Goal: Information Seeking & Learning: Compare options

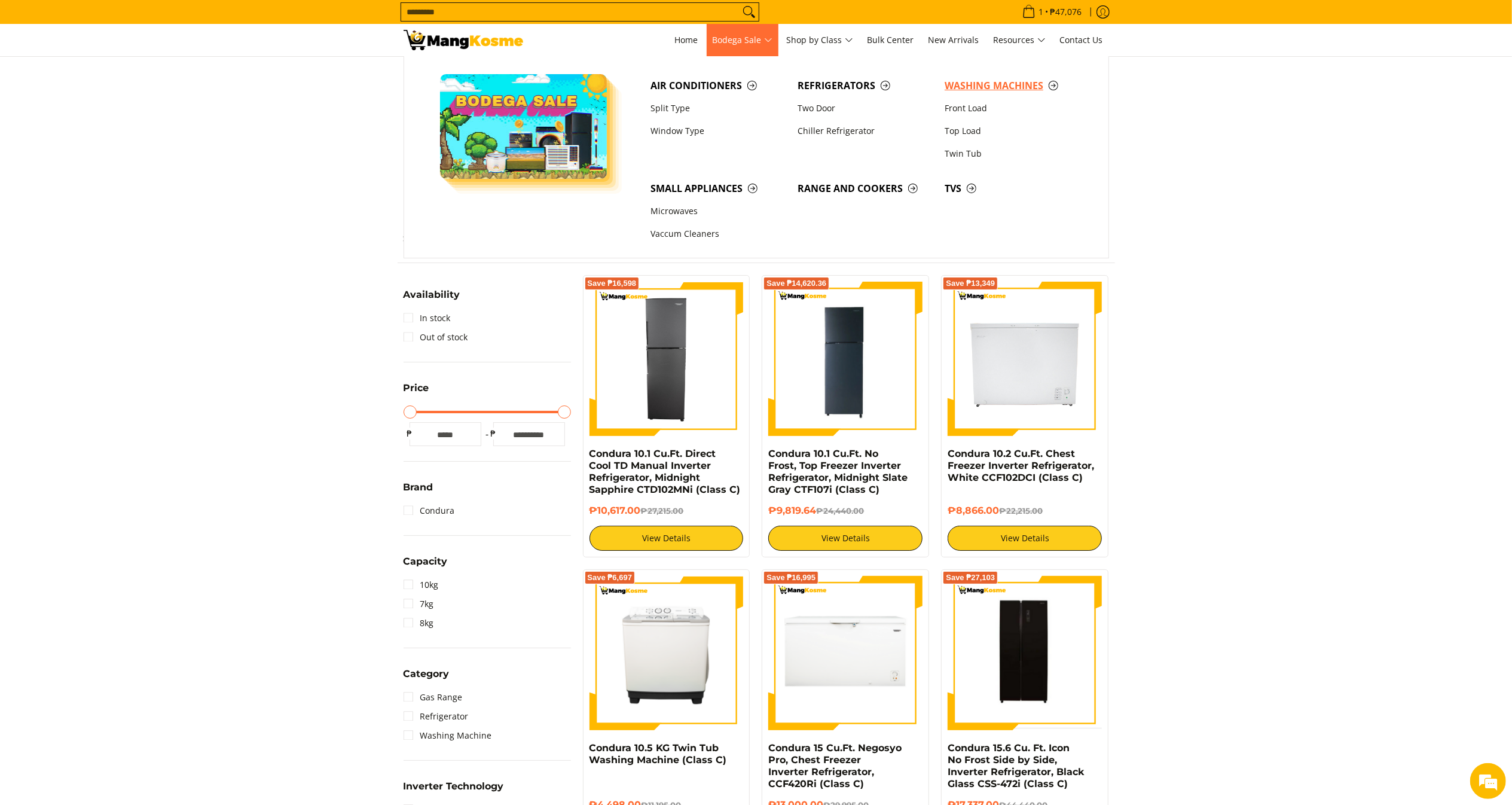
click at [1019, 76] on link "Washing Machines" at bounding box center [1012, 85] width 147 height 22
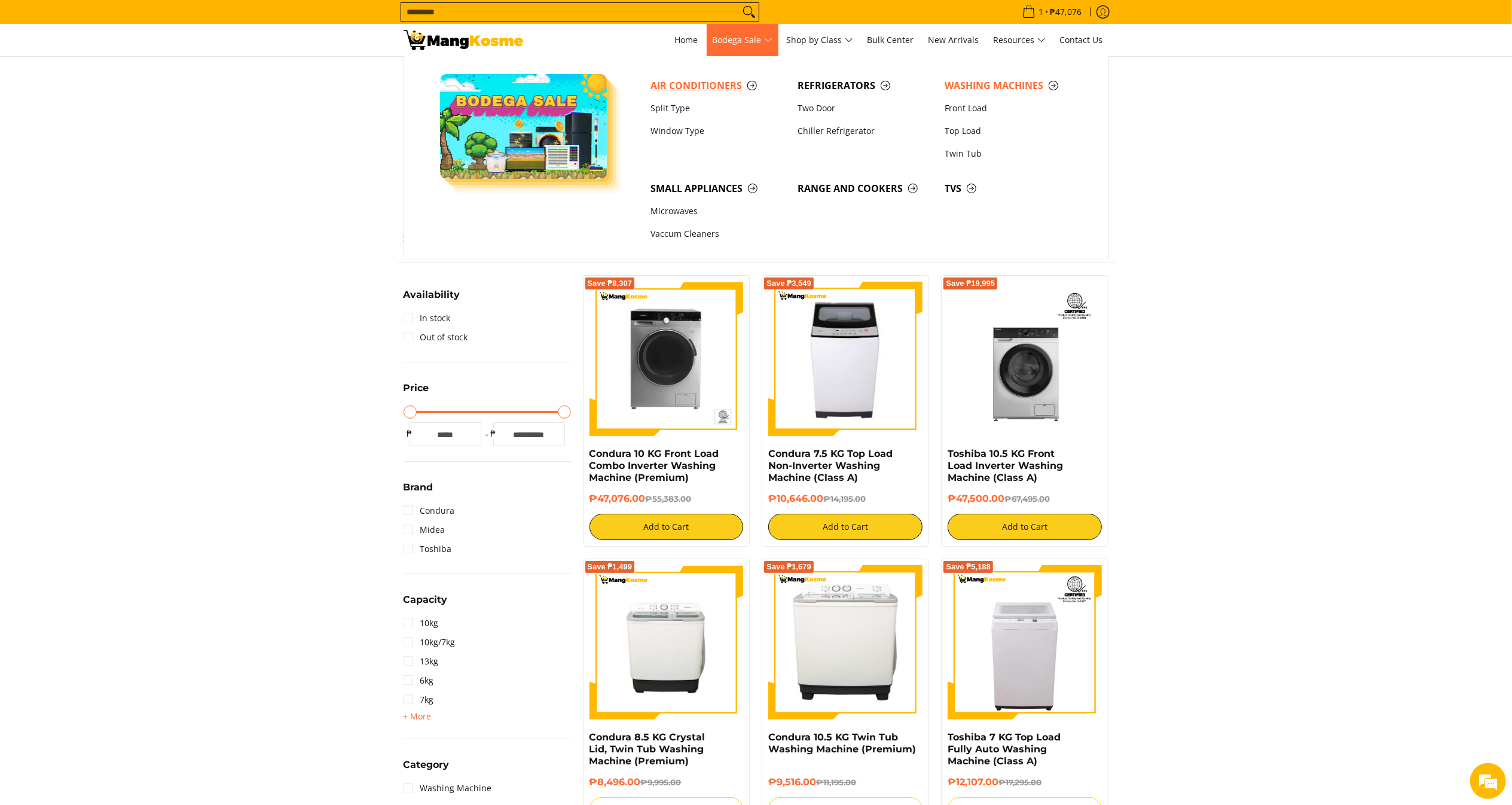
click at [730, 76] on link "Air Conditioners" at bounding box center [718, 85] width 147 height 22
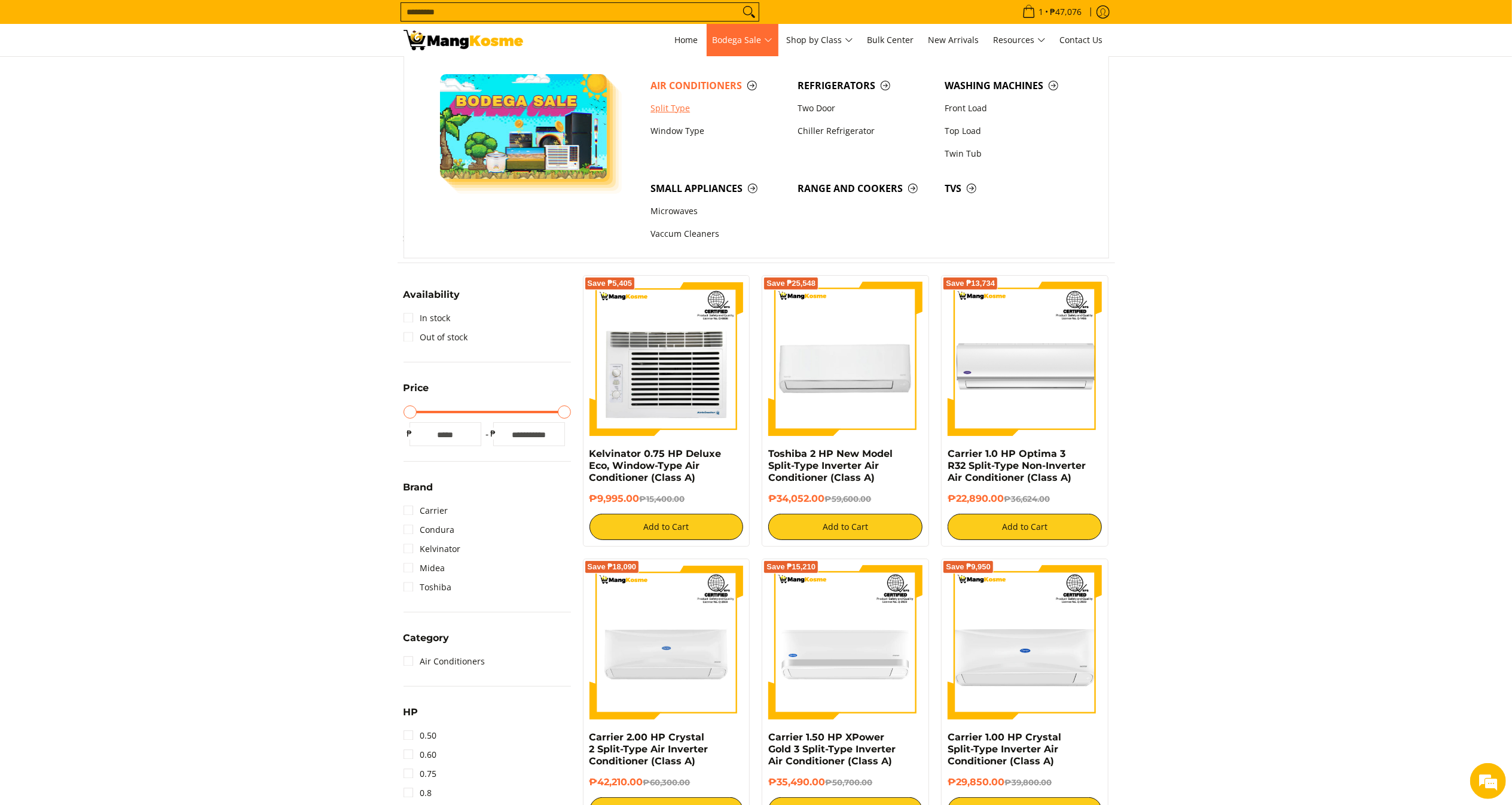
click at [689, 110] on link "Split Type" at bounding box center [718, 107] width 147 height 22
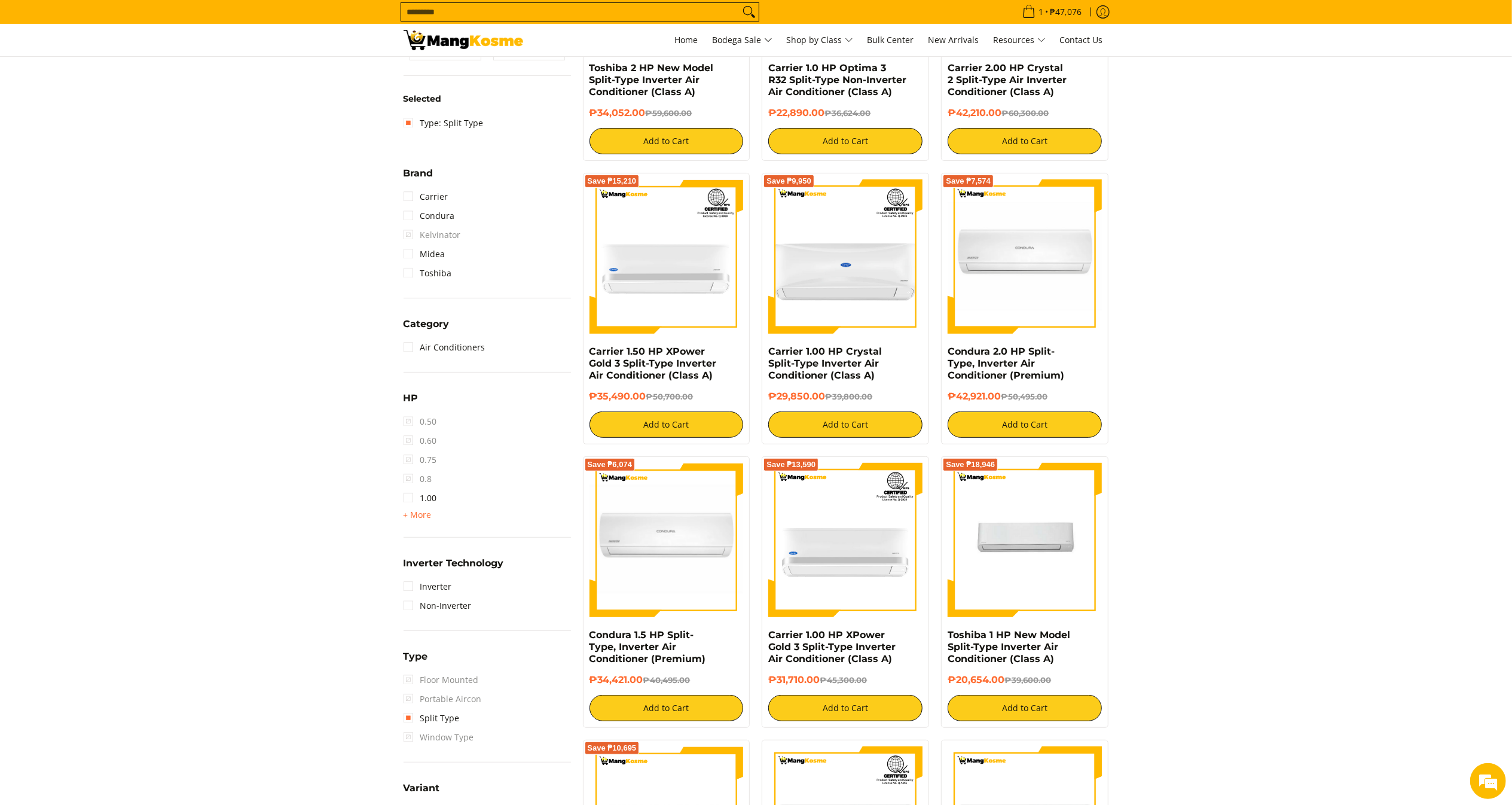
scroll to position [351, 0]
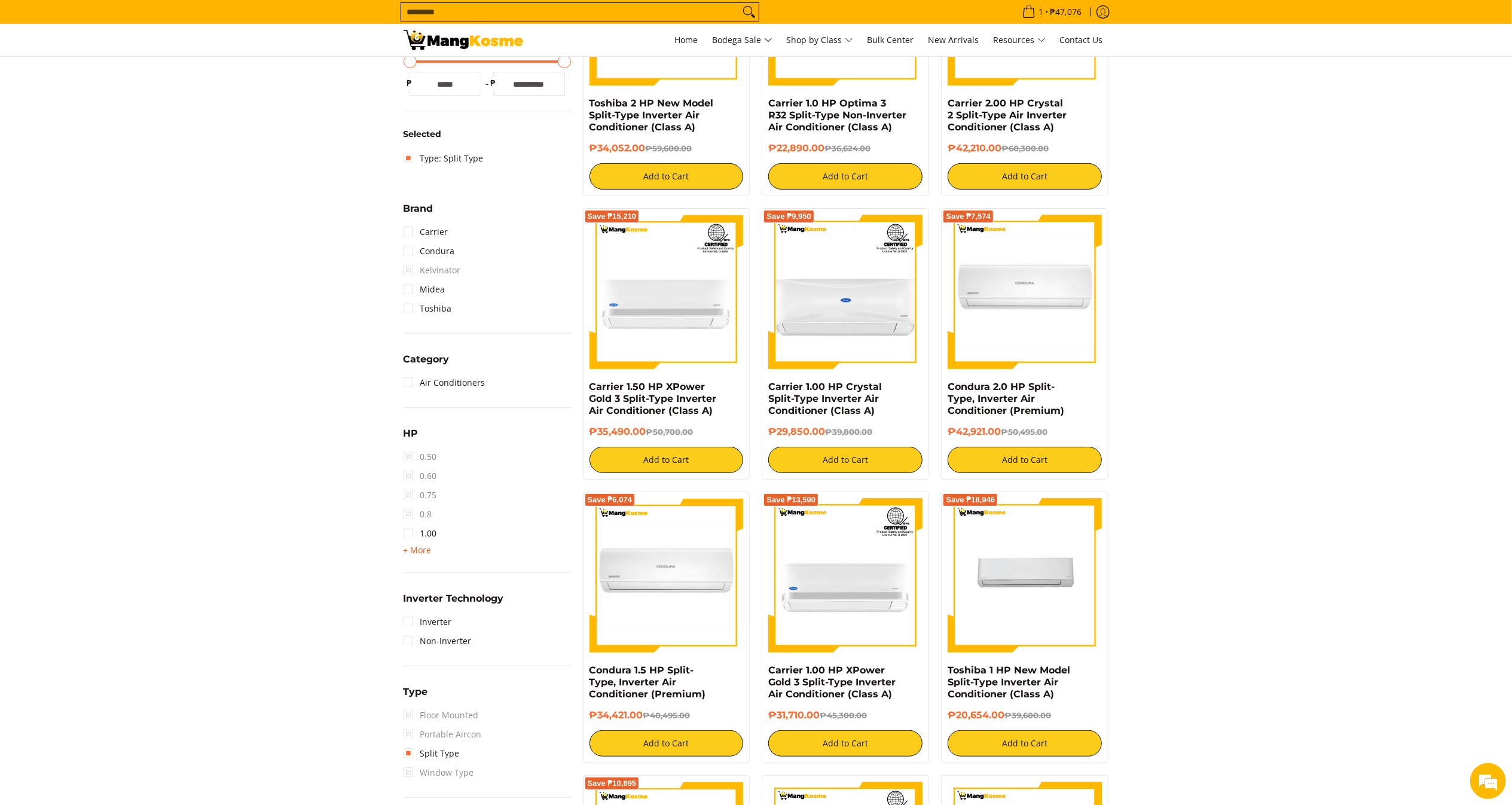
click at [421, 548] on span "+ More" at bounding box center [418, 550] width 28 height 9
click at [432, 574] on link "2.00" at bounding box center [420, 572] width 33 height 19
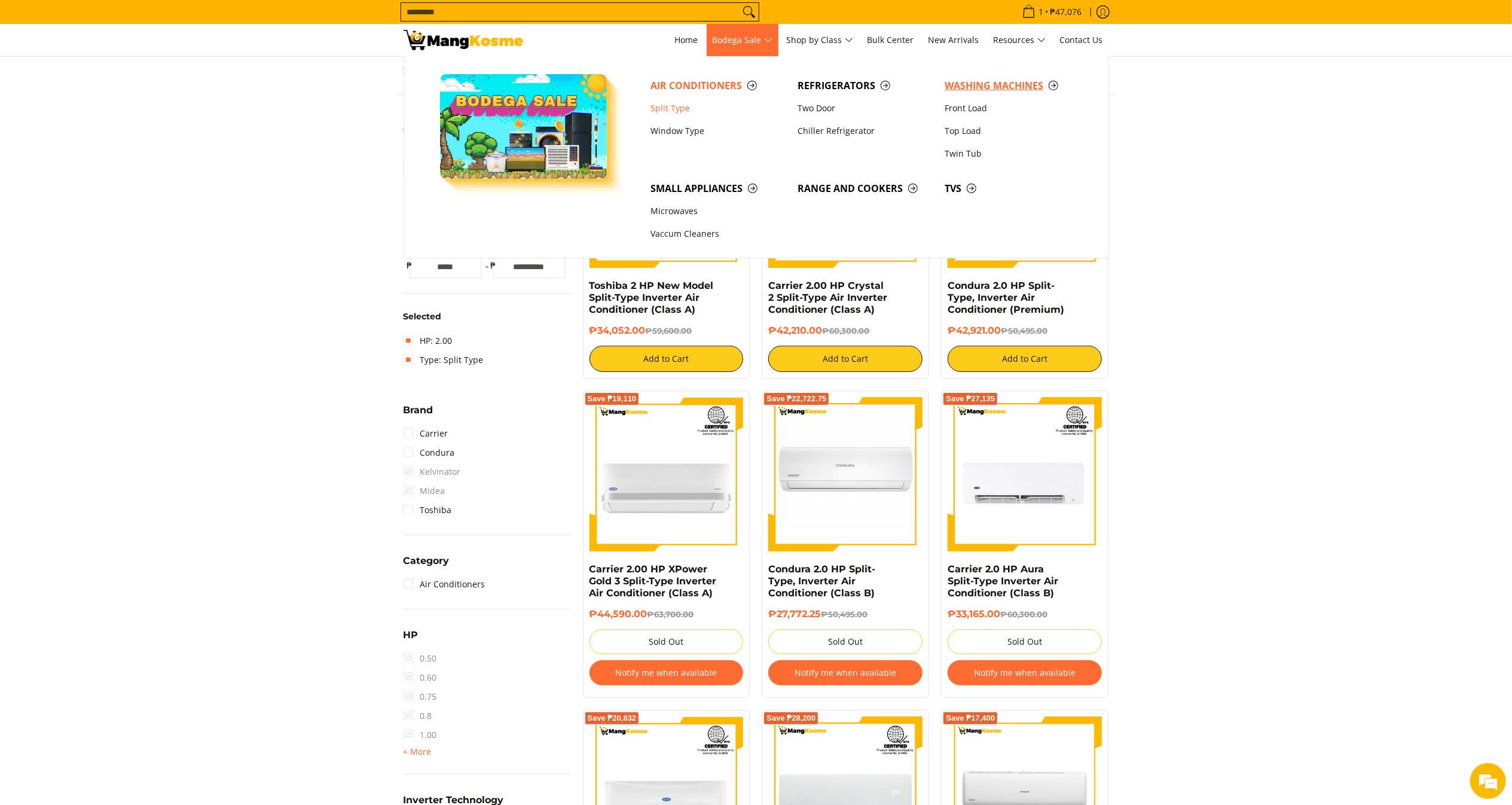
click at [953, 81] on span "Washing Machines" at bounding box center [1012, 85] width 135 height 15
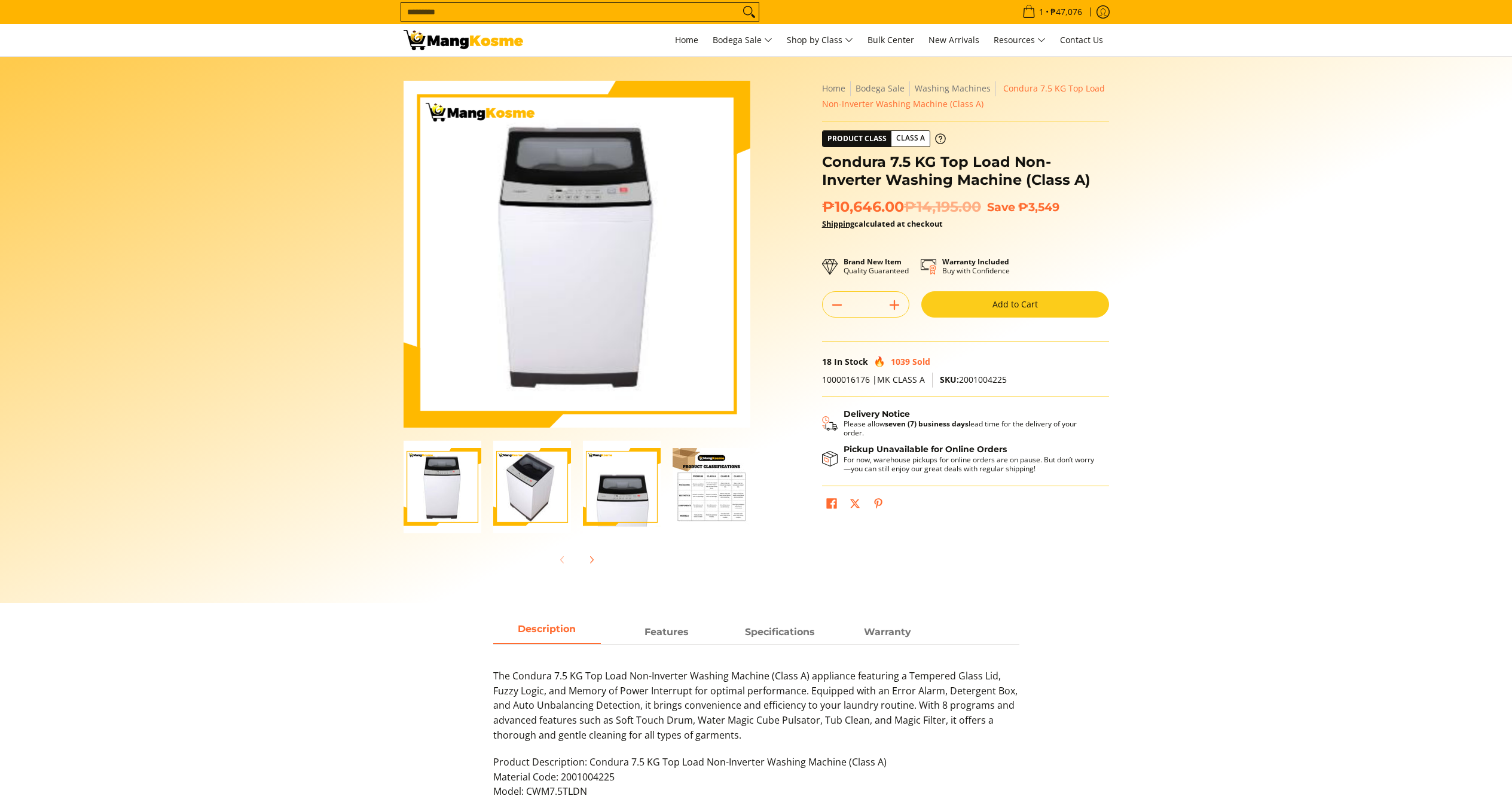
click at [829, 158] on h1 "Condura 7.5 KG Top Load Non-Inverter Washing Machine (Class A)" at bounding box center [966, 171] width 287 height 36
click at [817, 155] on div "**********" at bounding box center [965, 304] width 299 height 447
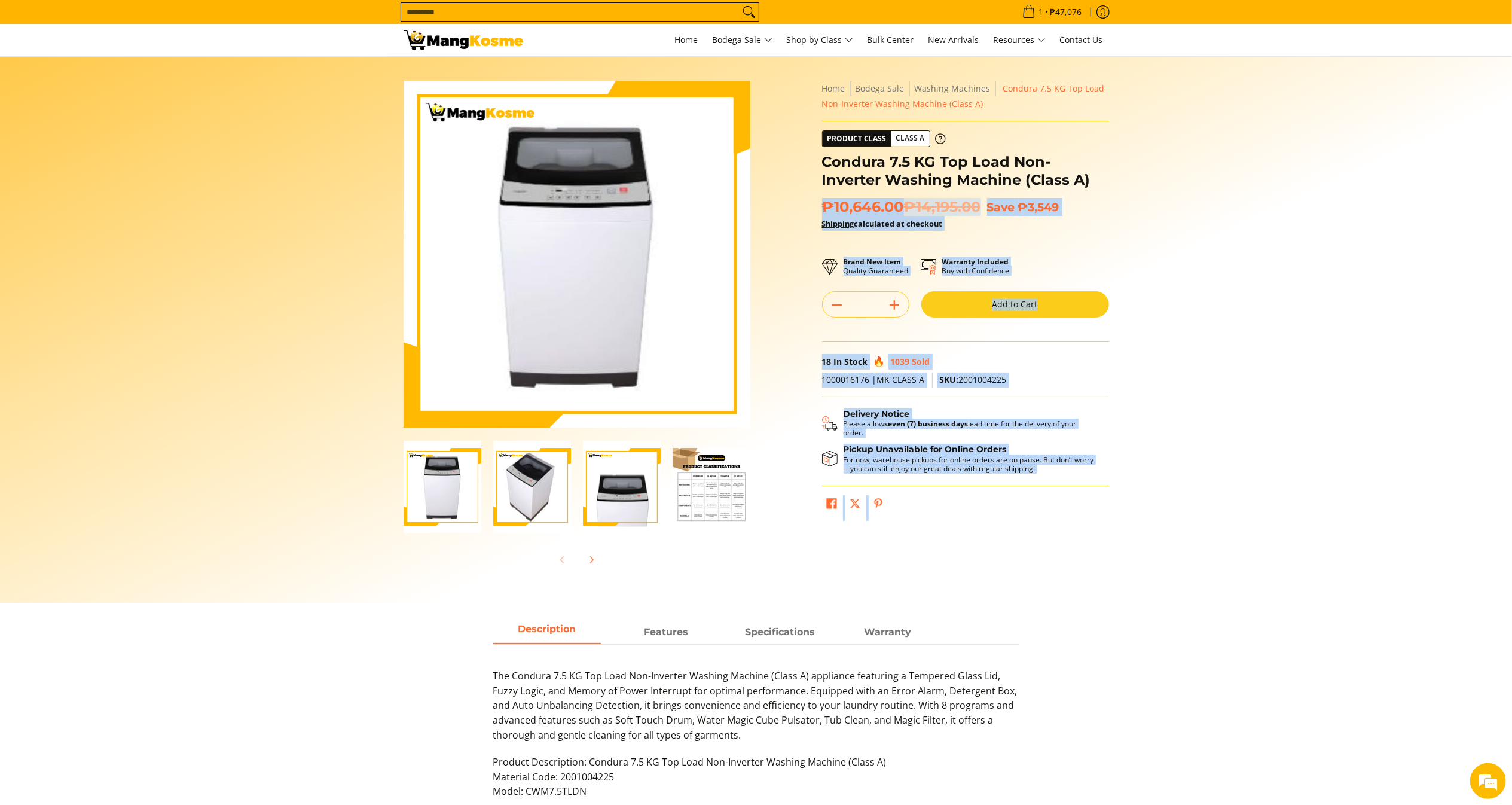
drag, startPoint x: 817, startPoint y: 155, endPoint x: 1046, endPoint y: 175, distance: 229.9
click at [1046, 175] on div "**********" at bounding box center [965, 304] width 299 height 447
click at [1160, 152] on section "Skip to Main Content Enable zoom Disable zoom Enable zoom Disable zoom Home Bod…" at bounding box center [756, 330] width 1512 height 546
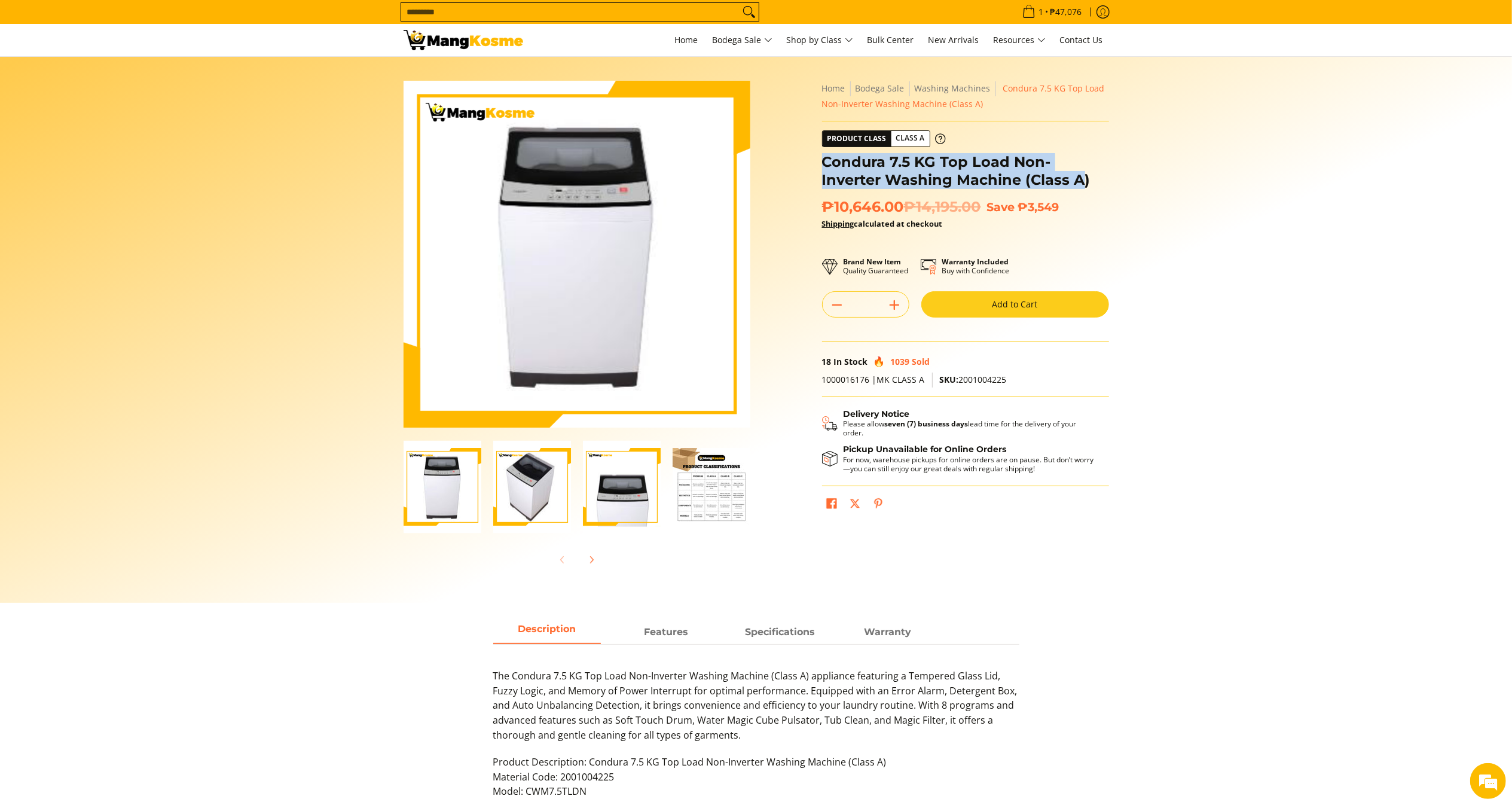
drag, startPoint x: 962, startPoint y: 171, endPoint x: 823, endPoint y: 160, distance: 139.4
click at [823, 160] on h1 "Condura 7.5 KG Top Load Non-Inverter Washing Machine (Class A)" at bounding box center [966, 171] width 287 height 36
drag, startPoint x: 903, startPoint y: 207, endPoint x: 828, endPoint y: 205, distance: 75.0
click at [828, 205] on span "₱10,646.00 ₱14,195.00" at bounding box center [902, 206] width 159 height 18
copy span "₱10,646.00"
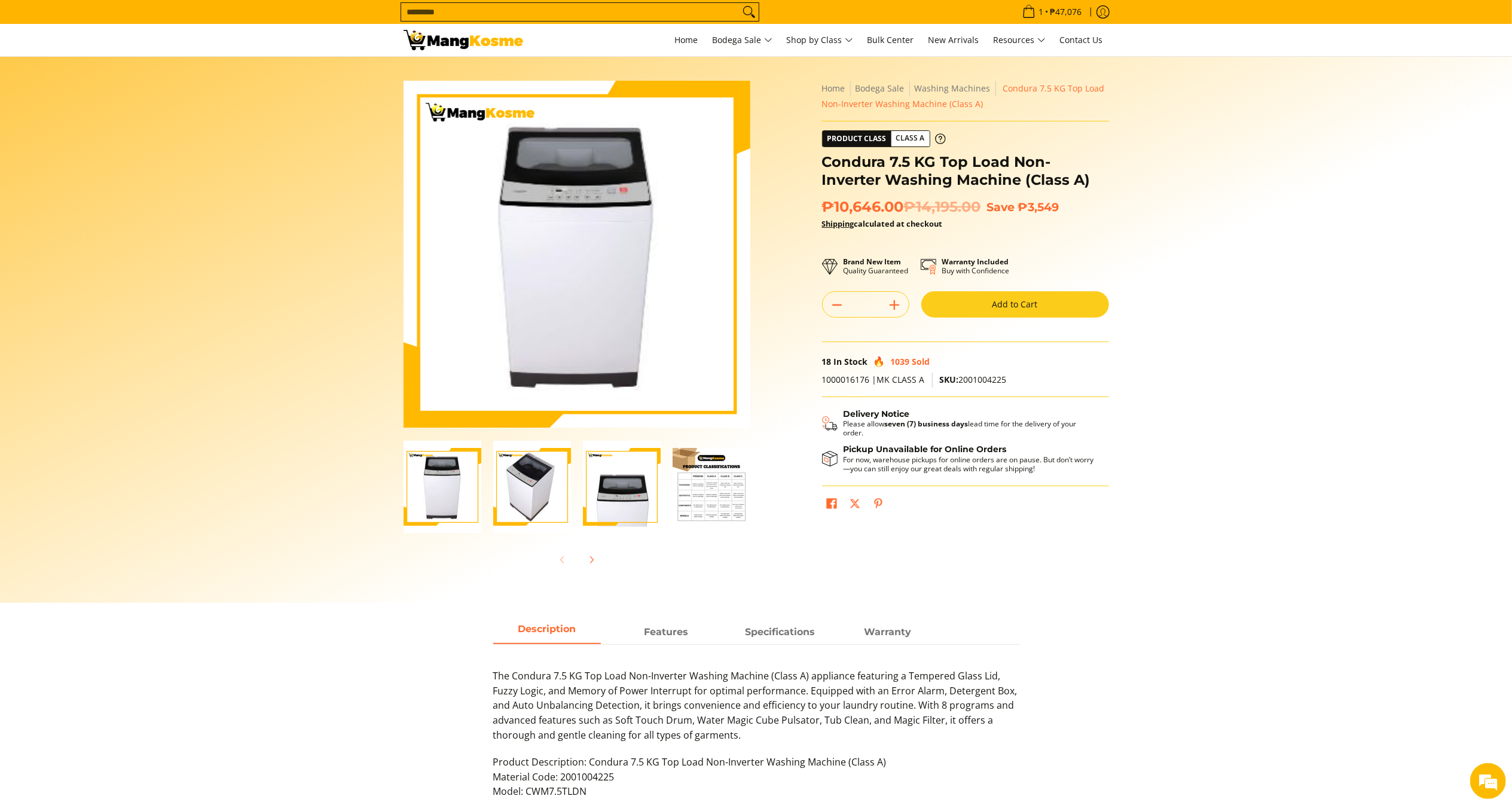
click at [649, 15] on input "Search..." at bounding box center [571, 12] width 338 height 18
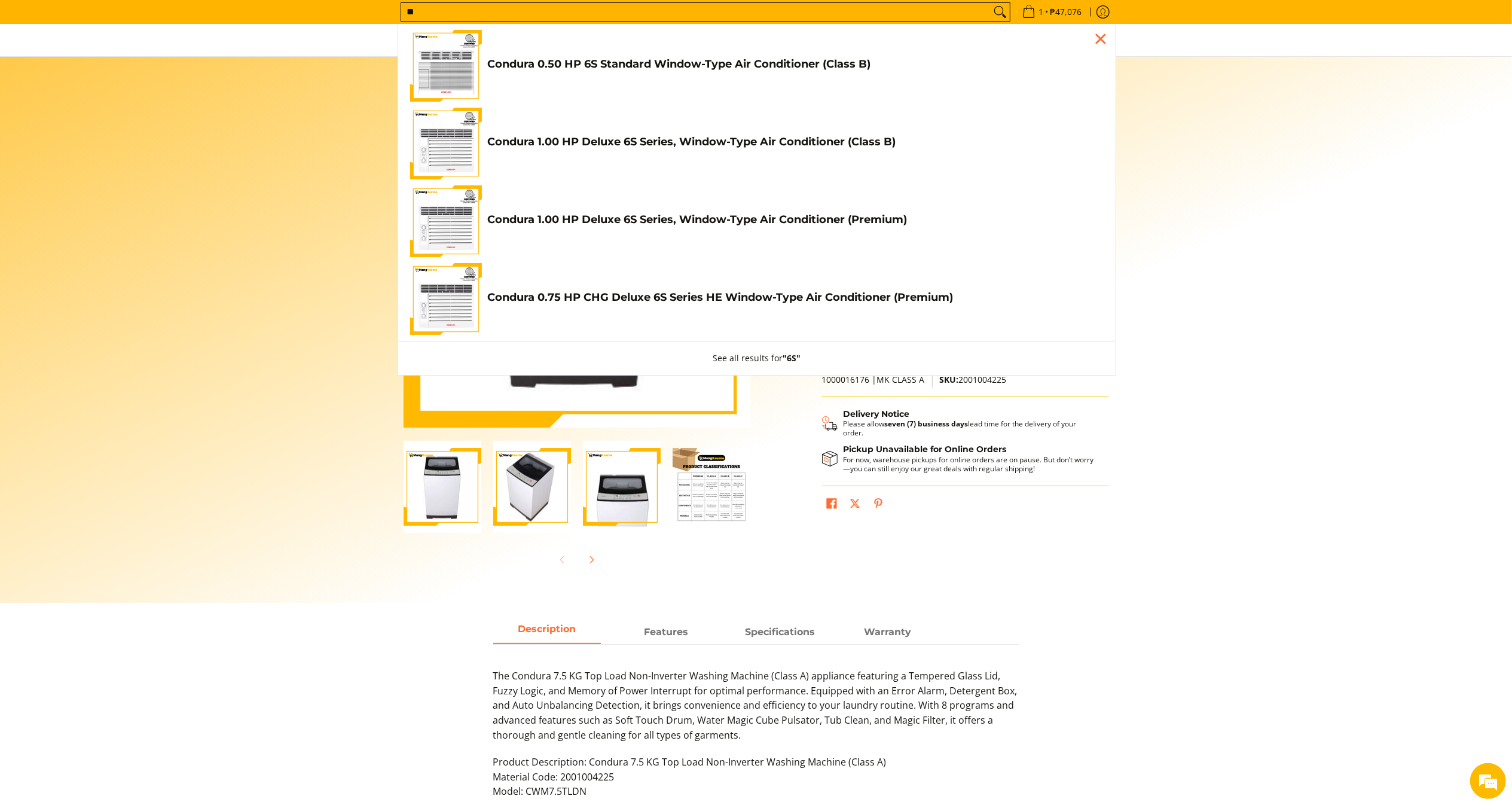
type input "**"
click at [687, 217] on h4 "Condura 1.00 HP Deluxe 6S Series, Window-Type Air Conditioner (Premium)" at bounding box center [795, 220] width 615 height 14
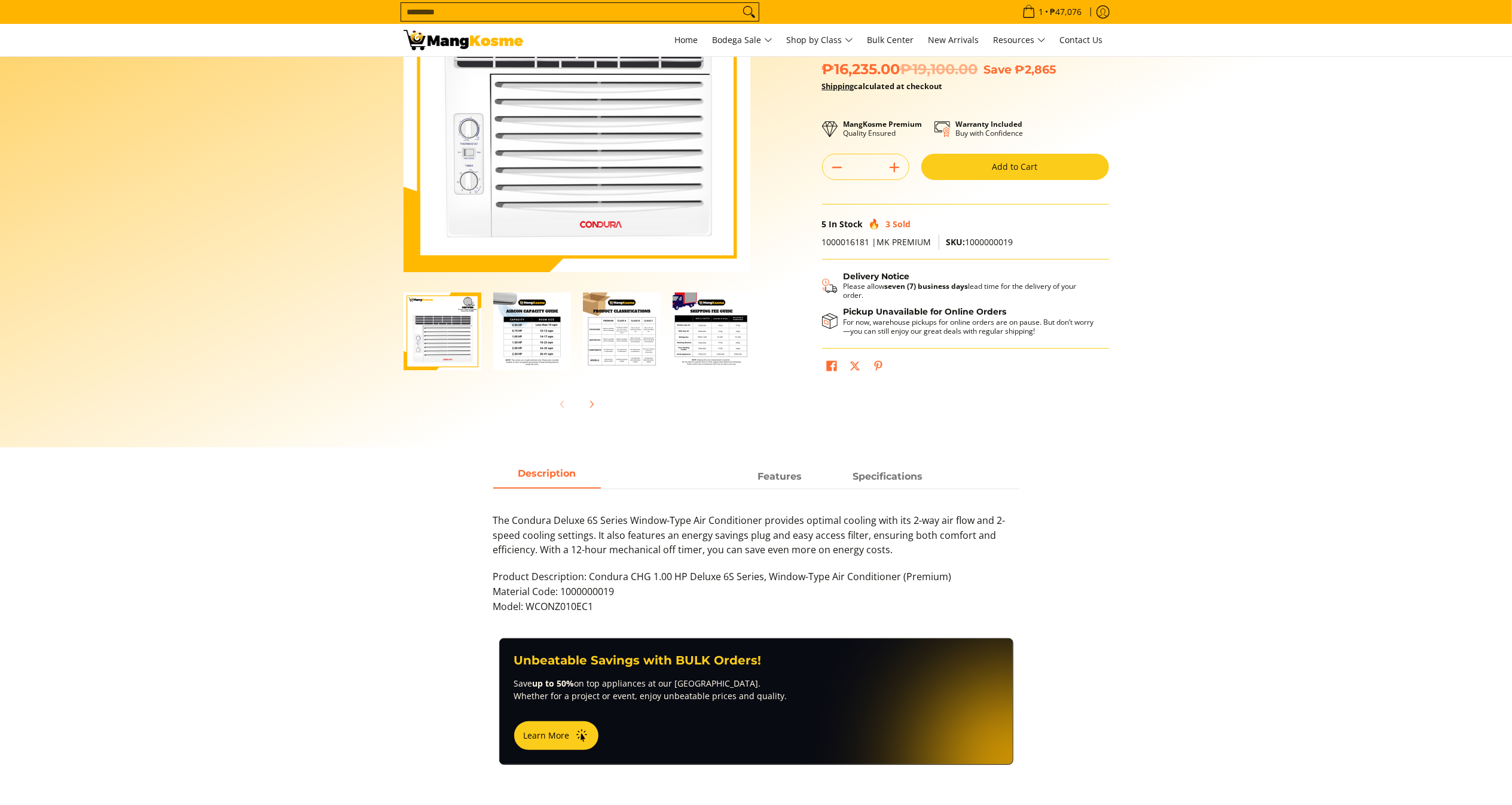
scroll to position [192, 0]
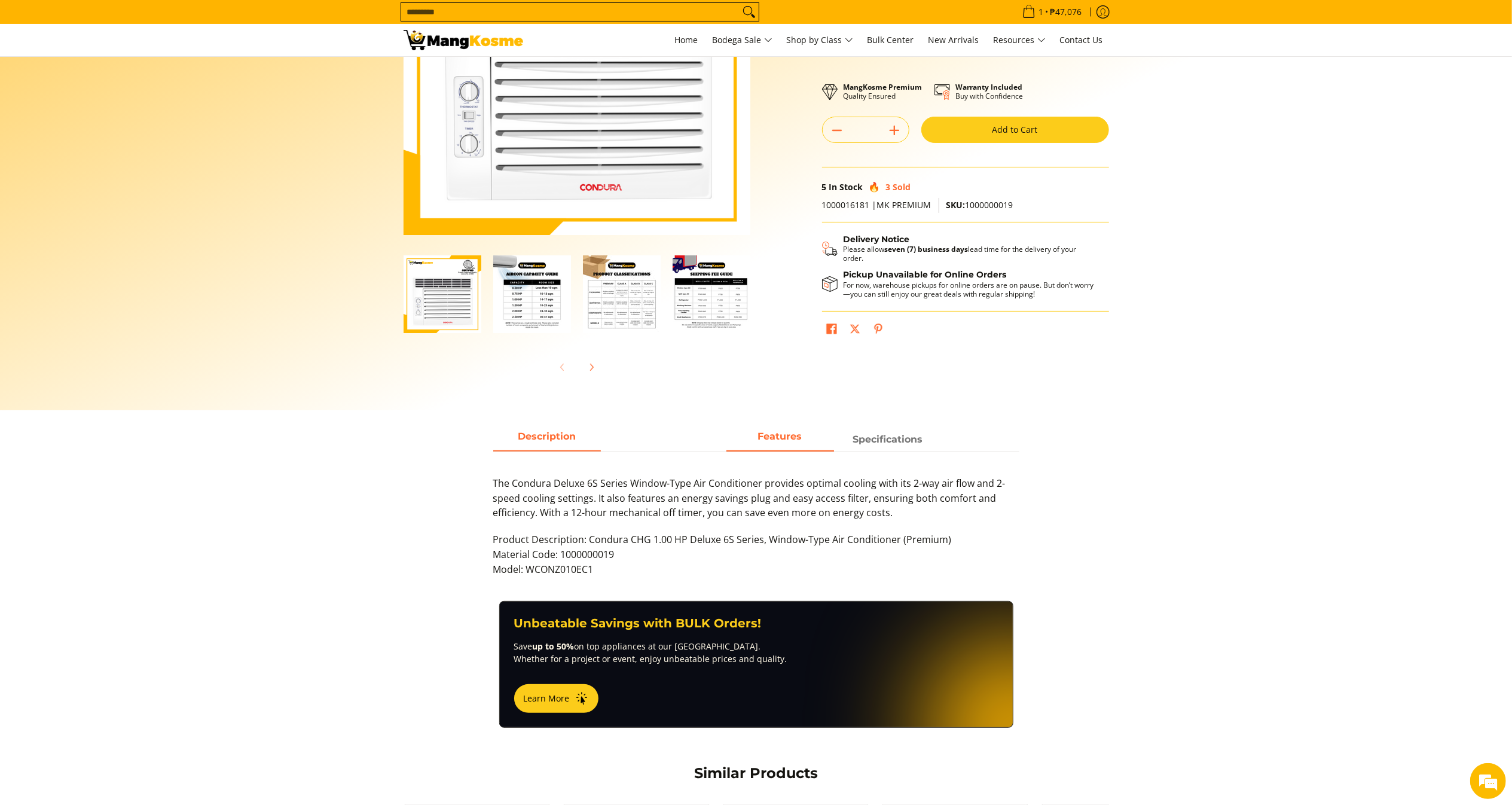
click at [793, 441] on span "Features" at bounding box center [780, 440] width 107 height 22
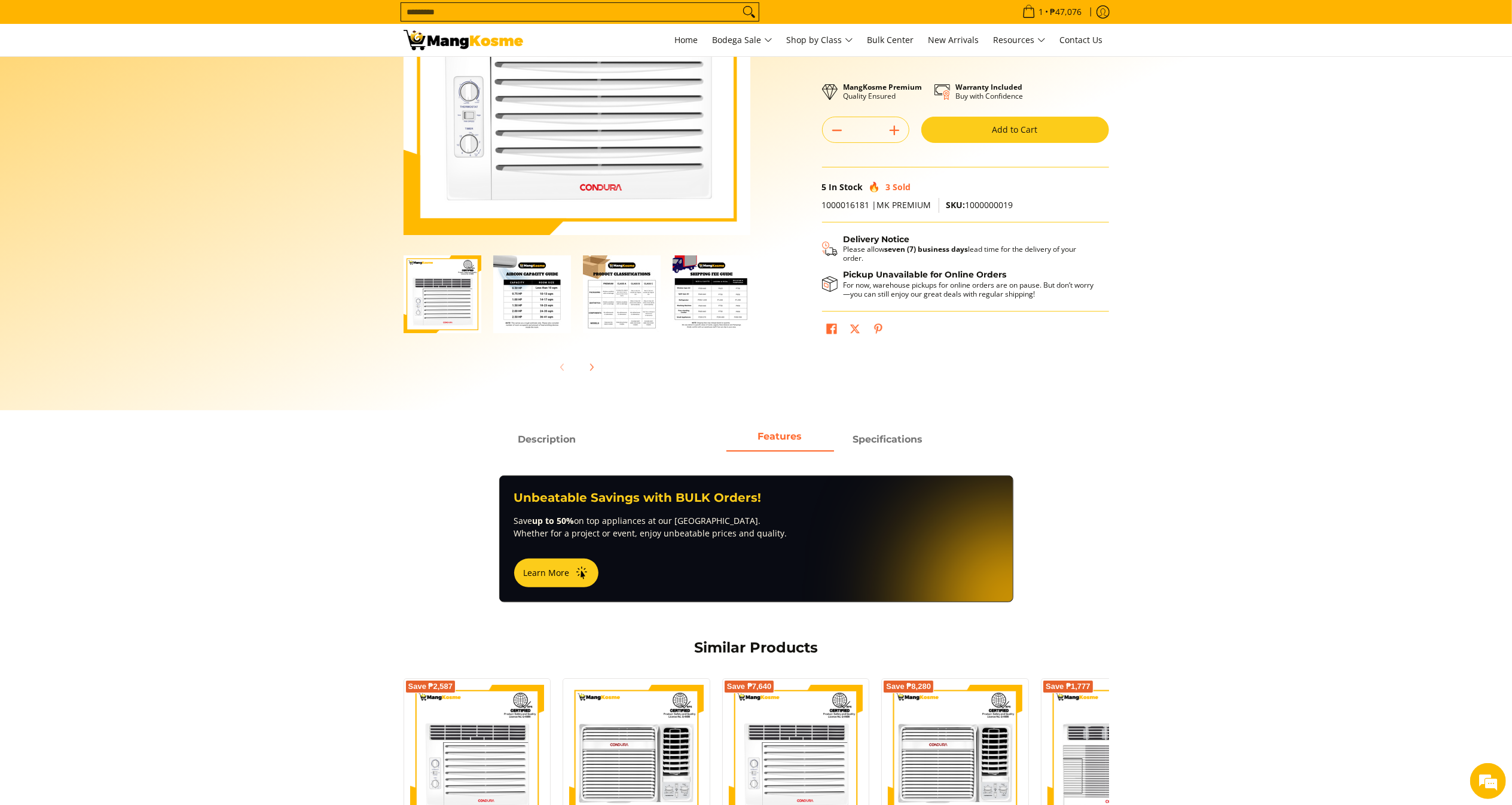
click at [791, 440] on span "Features" at bounding box center [780, 440] width 107 height 22
click at [872, 442] on strong "Specifications" at bounding box center [887, 436] width 70 height 12
click at [873, 442] on strong "Specifications" at bounding box center [887, 436] width 70 height 12
click at [872, 440] on strong "Specifications" at bounding box center [887, 436] width 70 height 12
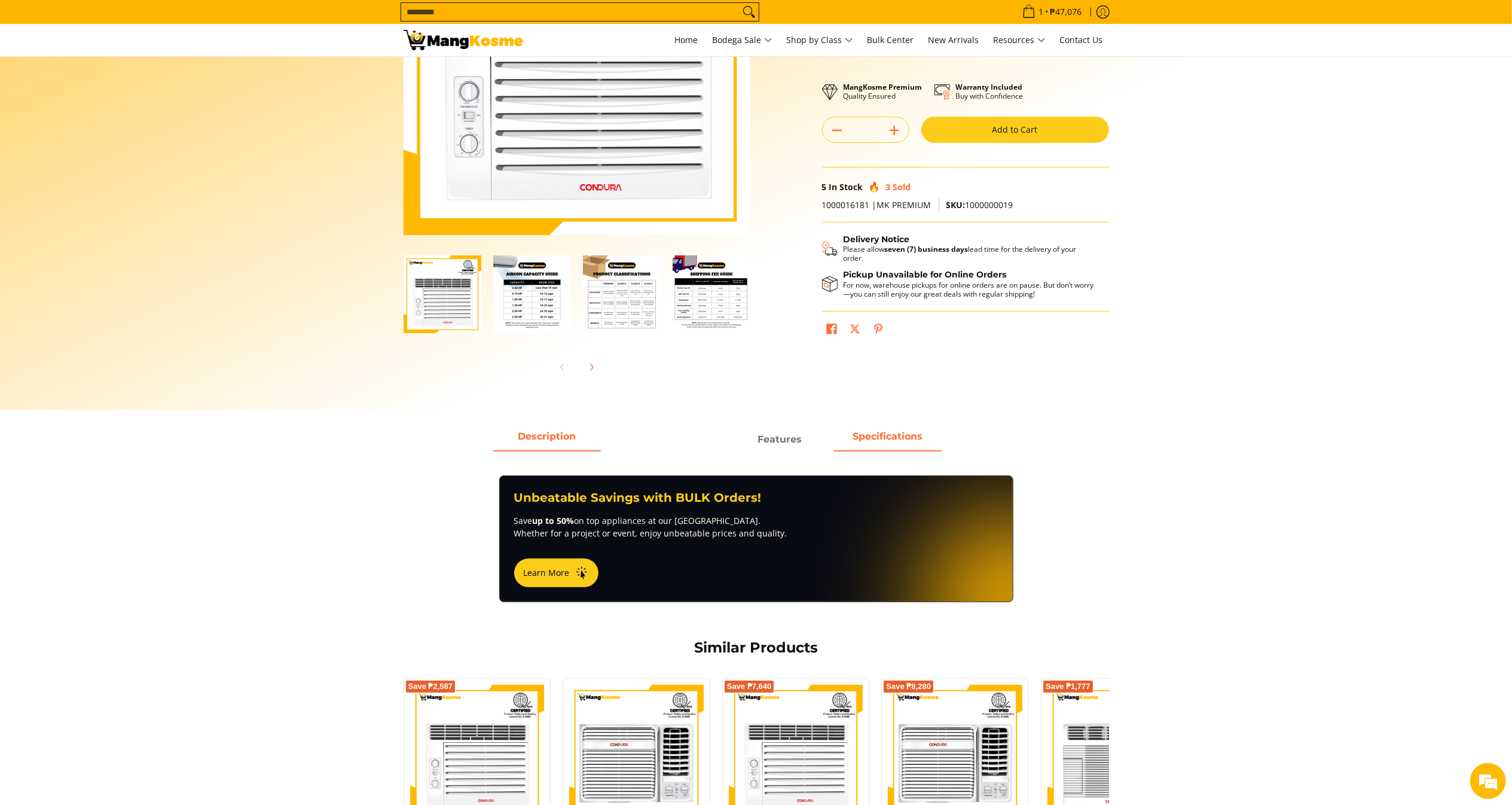
click at [552, 438] on span "Description" at bounding box center [547, 440] width 107 height 22
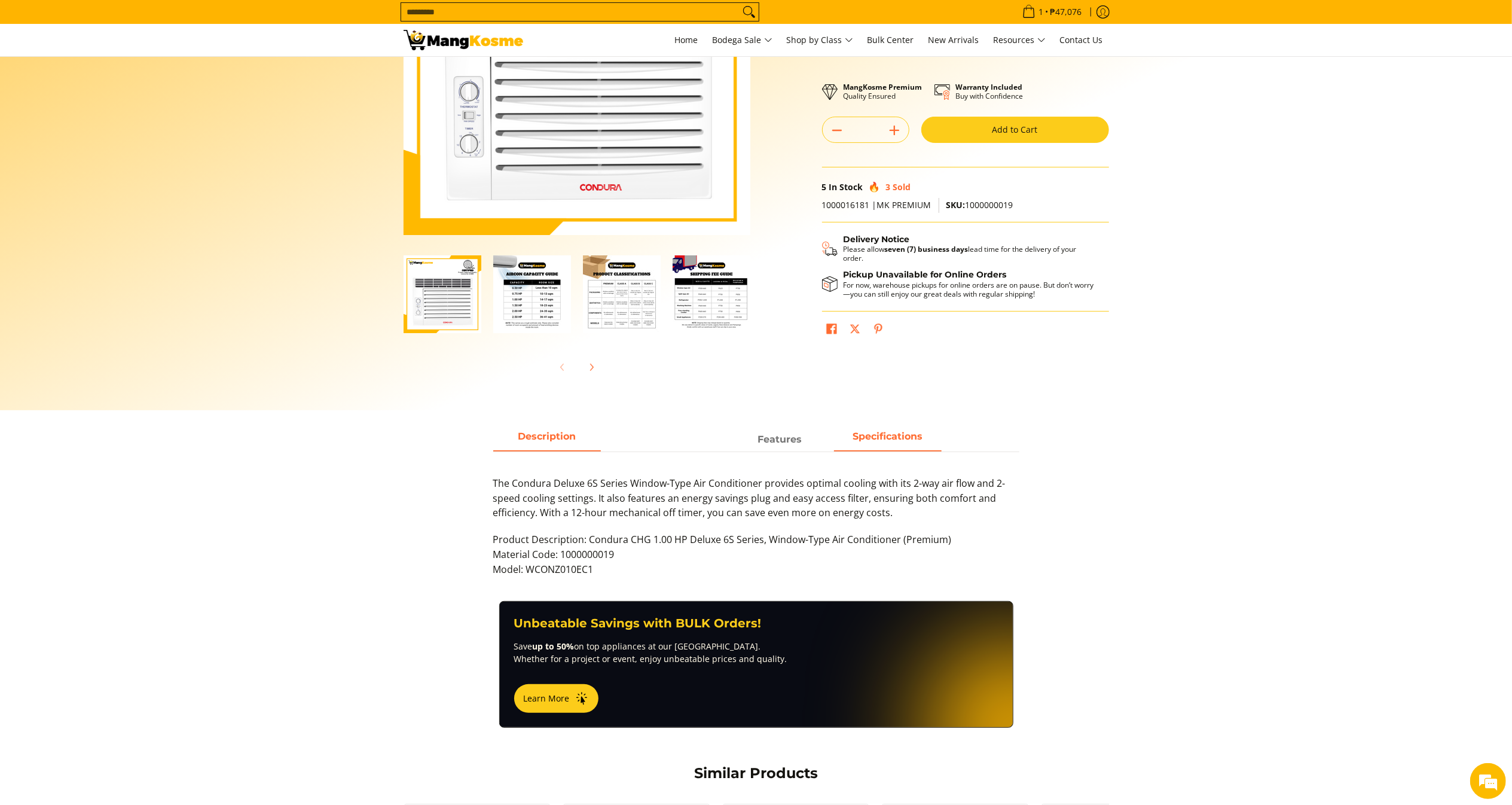
click at [903, 430] on strong "Specifications" at bounding box center [887, 436] width 70 height 12
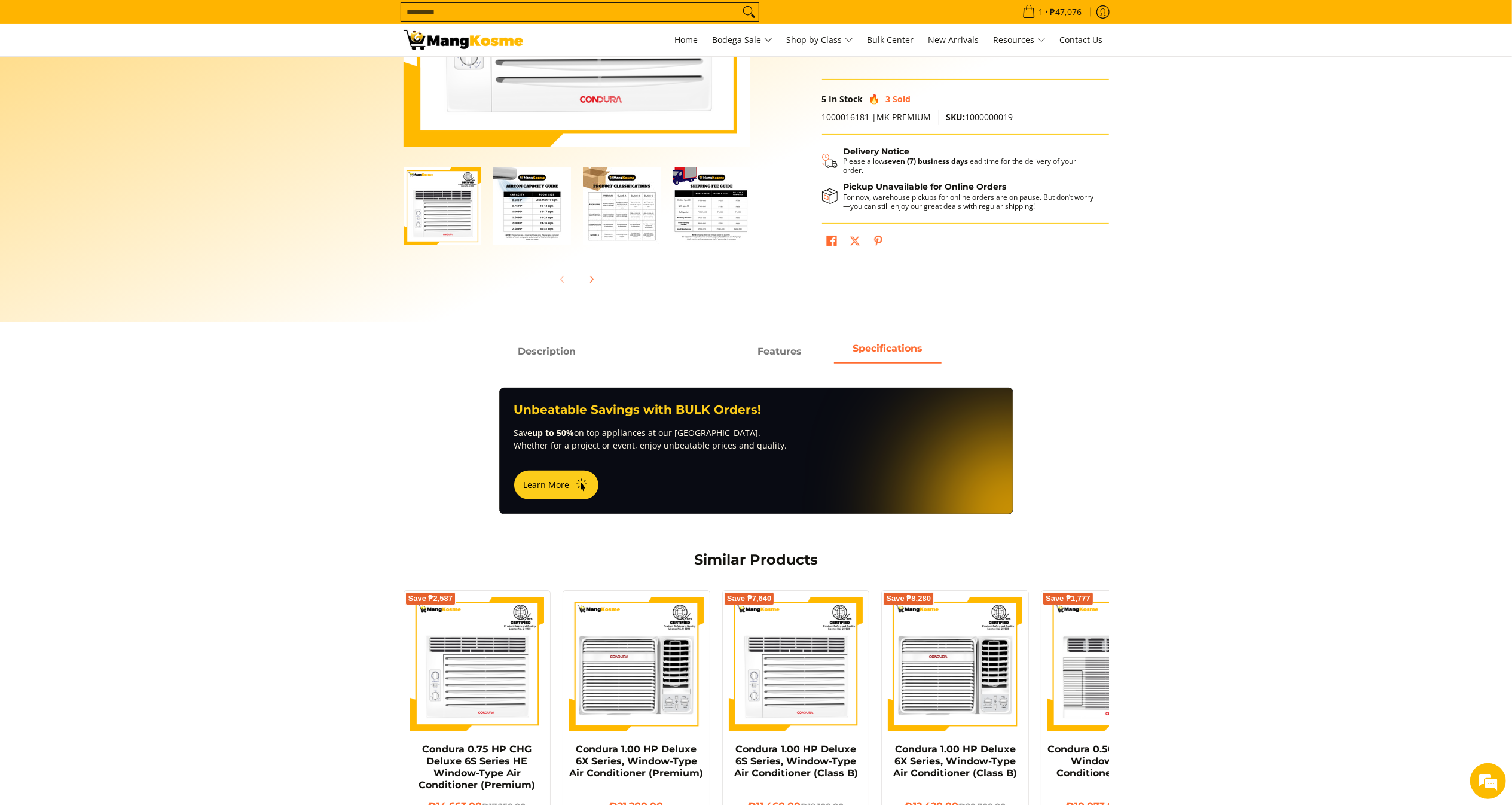
scroll to position [349, 0]
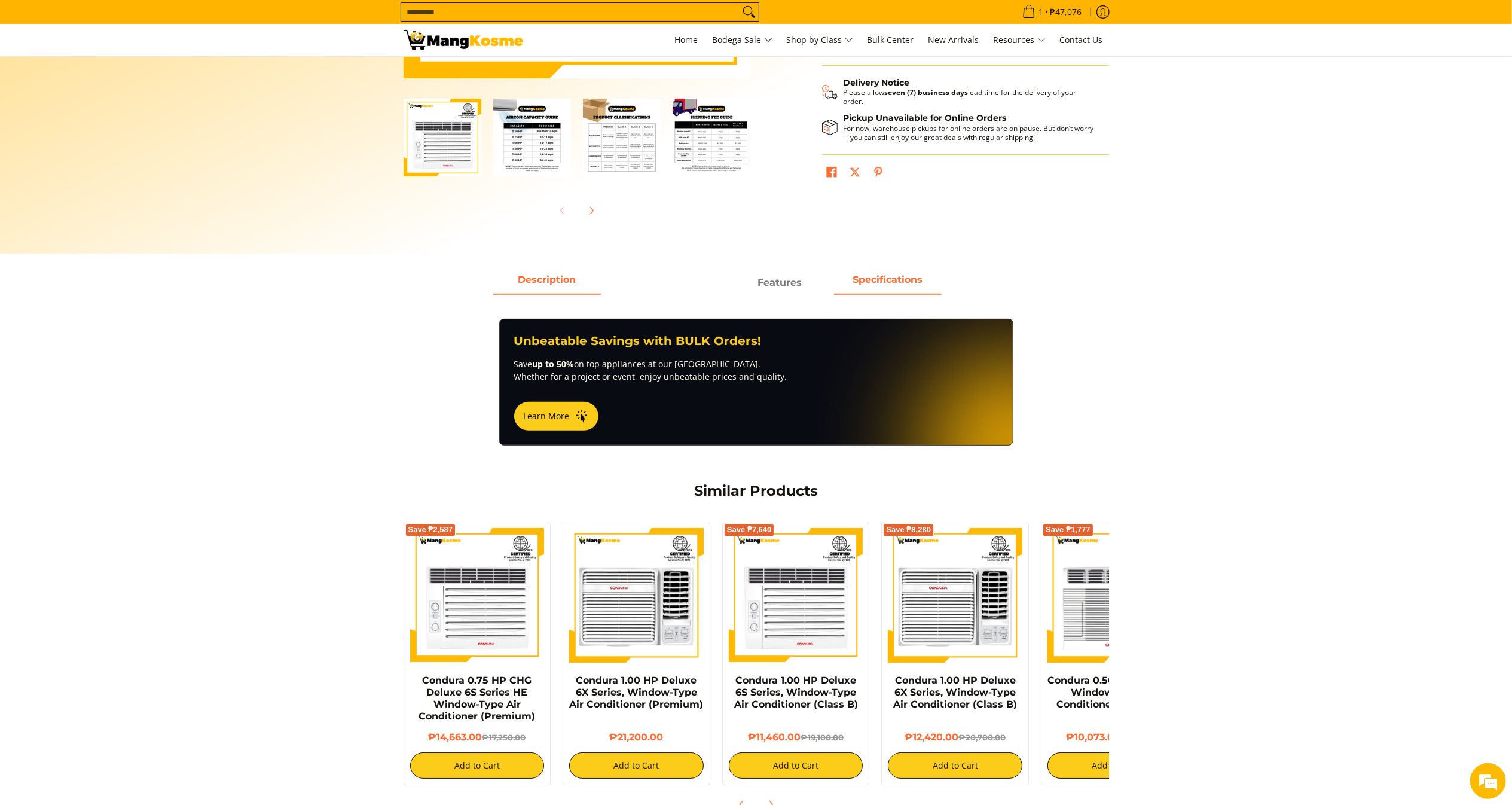
drag, startPoint x: 544, startPoint y: 272, endPoint x: 546, endPoint y: 279, distance: 7.3
click at [546, 272] on div "Description Features Specifications" at bounding box center [756, 283] width 526 height 22
click at [548, 282] on span "Description" at bounding box center [547, 283] width 107 height 22
